Goal: Task Accomplishment & Management: Manage account settings

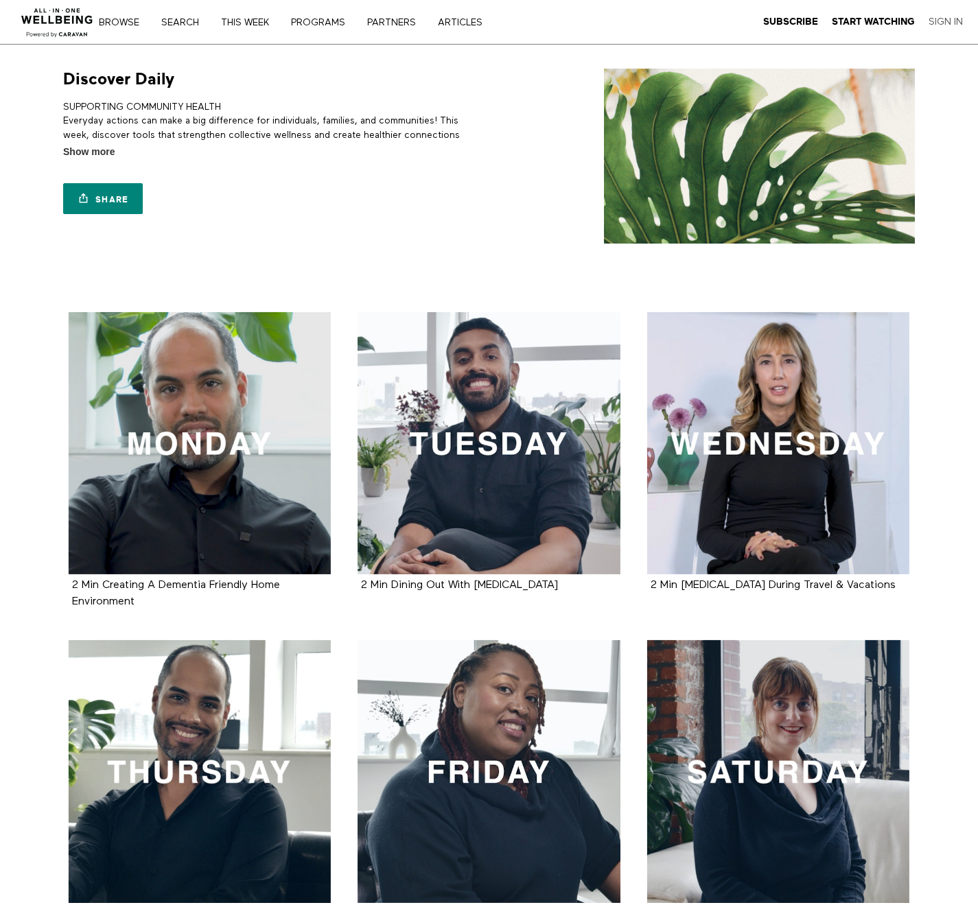
click at [955, 18] on link "Sign In" at bounding box center [945, 22] width 34 height 12
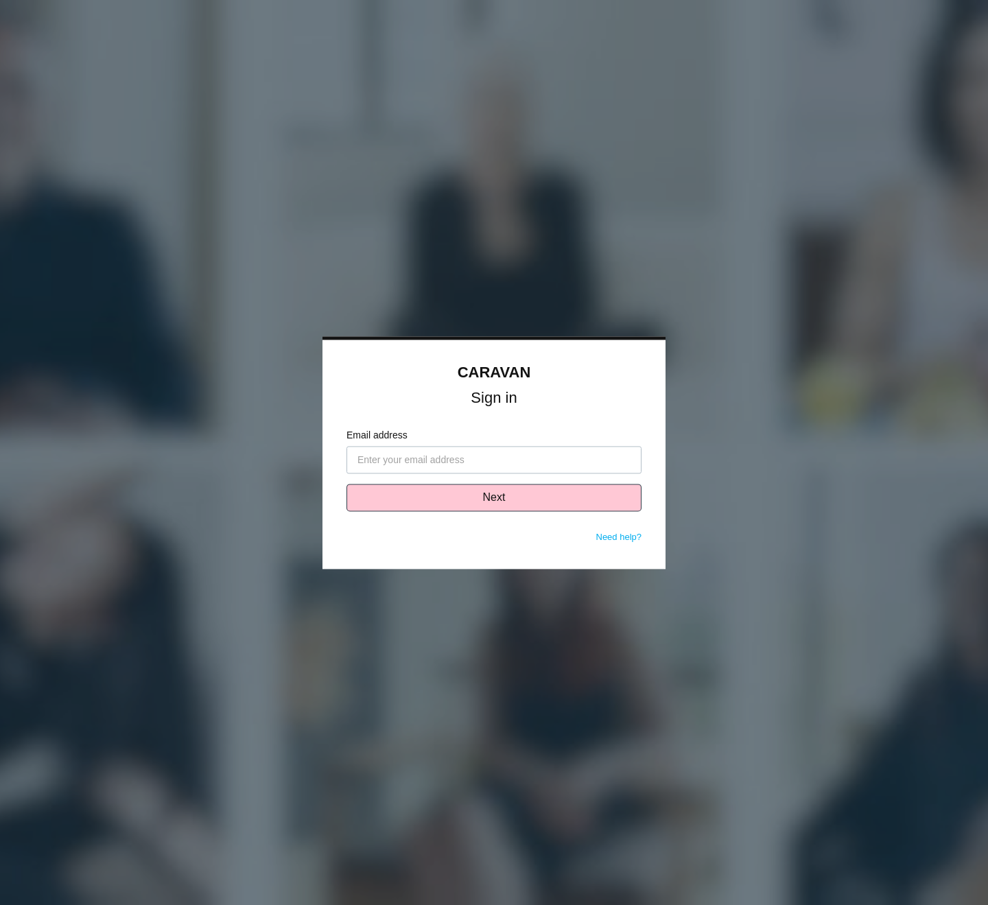
click at [429, 456] on input "Email address" at bounding box center [494, 459] width 295 height 27
type input "hlomeli@grandsonla.com"
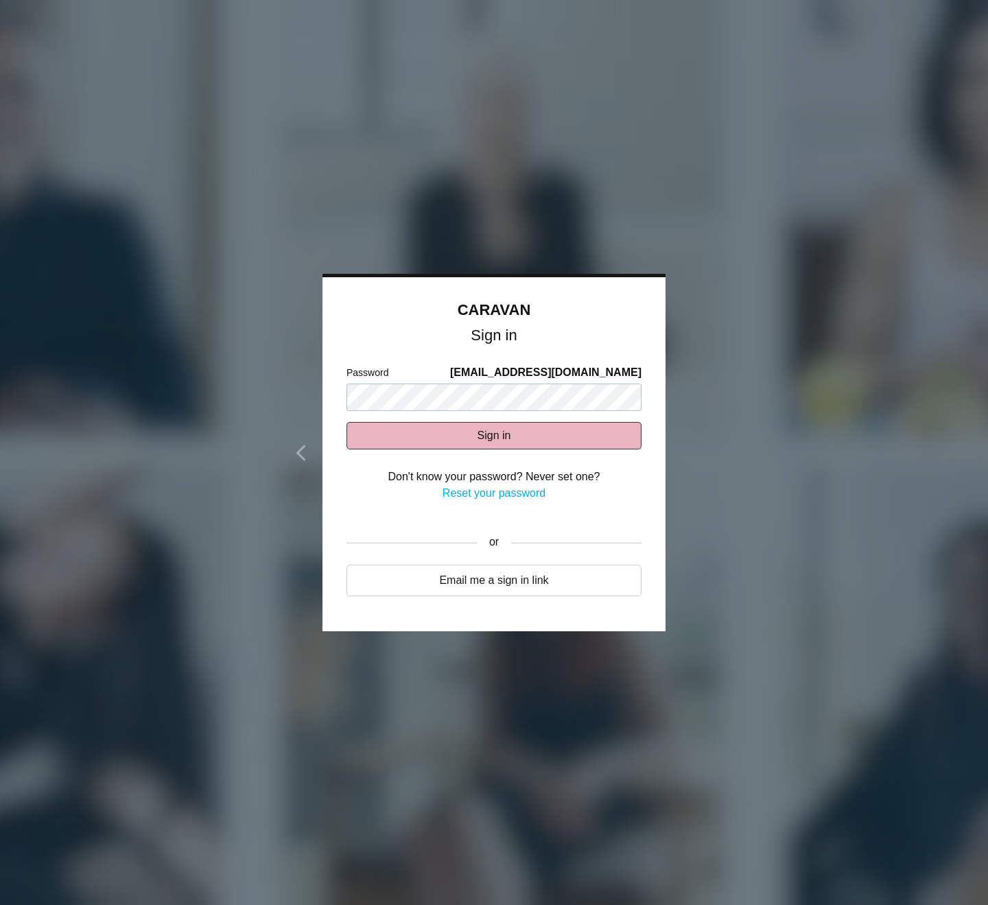
click at [551, 437] on button "Sign in" at bounding box center [494, 435] width 295 height 27
